Goal: Communication & Community: Answer question/provide support

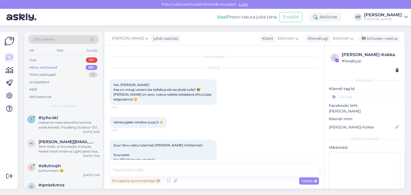
scroll to position [134, 0]
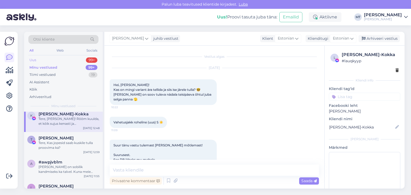
click at [39, 60] on div "Uus 99+" at bounding box center [63, 59] width 70 height 7
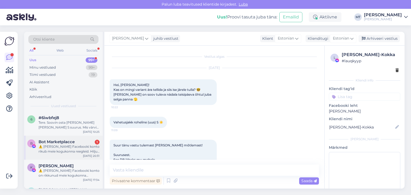
click at [61, 150] on div "⚠️ [PERSON_NAME] Facebooki konto rikub meie kogukonna reegleid. Hiljuti on meie…" at bounding box center [68, 149] width 61 height 10
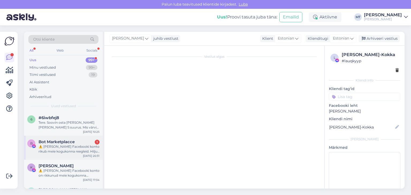
scroll to position [11, 0]
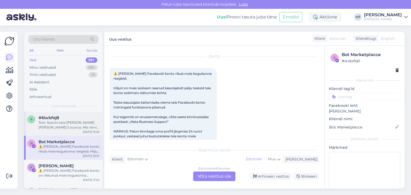
click at [63, 119] on div "#6iwbfej8" at bounding box center [68, 117] width 61 height 5
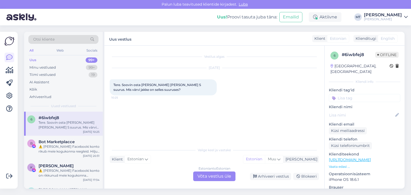
click at [34, 61] on div "Uus" at bounding box center [32, 59] width 7 height 5
click at [59, 123] on div "Tere. Soovin osta [PERSON_NAME] [PERSON_NAME] S suurus. Mis värvi jakke on sell…" at bounding box center [68, 125] width 61 height 10
click at [216, 178] on div "Estonian to Estonian Võta vestlus üle" at bounding box center [214, 177] width 42 height 10
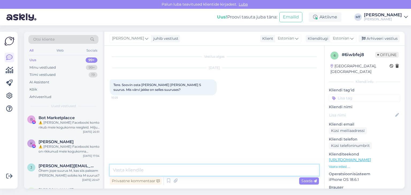
click at [174, 170] on textarea at bounding box center [214, 170] width 209 height 11
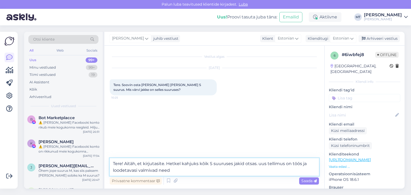
click at [260, 166] on textarea "Tere! Aitäh, et kirjutasite. Hetkel kahjuks kõik S suuruses jakid otsas. uus te…" at bounding box center [214, 167] width 209 height 18
click at [135, 170] on textarea "Tere! Aitäh, et kirjutasite. Hetkel kahjuks kõik S suuruses jakid otsas. Uus te…" at bounding box center [214, 167] width 209 height 18
click at [174, 169] on textarea "Tere! Aitäh, et kirjutasite. Hetkel kahjuks kõik S suuruses jakid otsas. Uus te…" at bounding box center [214, 167] width 209 height 18
type textarea "Tere! Aitäh, et kirjutasite. Hetkel kahjuks kõik S suuruses jakid otsas. Uus te…"
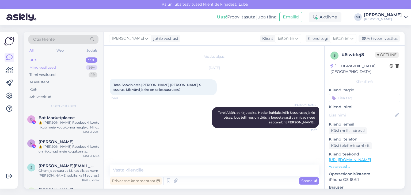
click at [51, 66] on div "Minu vestlused" at bounding box center [42, 67] width 26 height 5
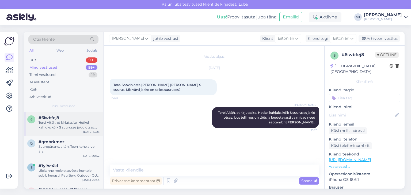
click at [63, 126] on div "Tere! Aitäh, et kirjutasite. Hetkel kahjuks kõik S suuruses jakid otsas. Uus te…" at bounding box center [68, 125] width 61 height 10
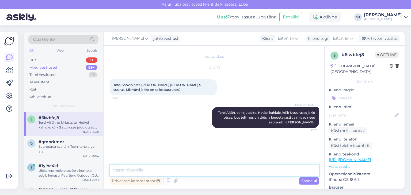
click at [157, 170] on textarea at bounding box center [214, 170] width 209 height 11
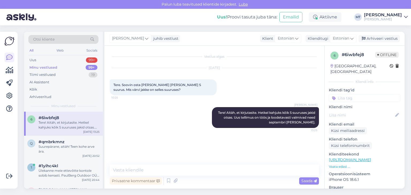
click at [51, 67] on div "Minu vestlused" at bounding box center [43, 67] width 28 height 5
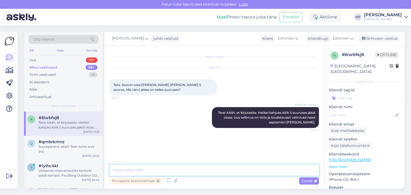
click at [139, 166] on textarea at bounding box center [214, 170] width 209 height 11
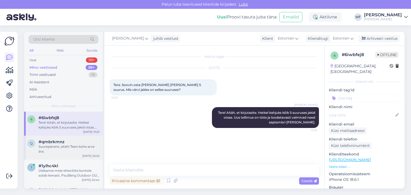
click at [63, 143] on span "#qmbrkmnz" at bounding box center [51, 142] width 26 height 5
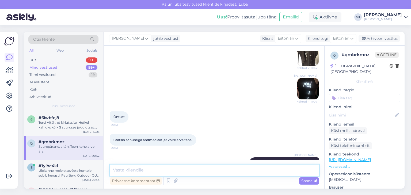
click at [126, 169] on textarea at bounding box center [214, 170] width 209 height 11
